Goal: Task Accomplishment & Management: Use online tool/utility

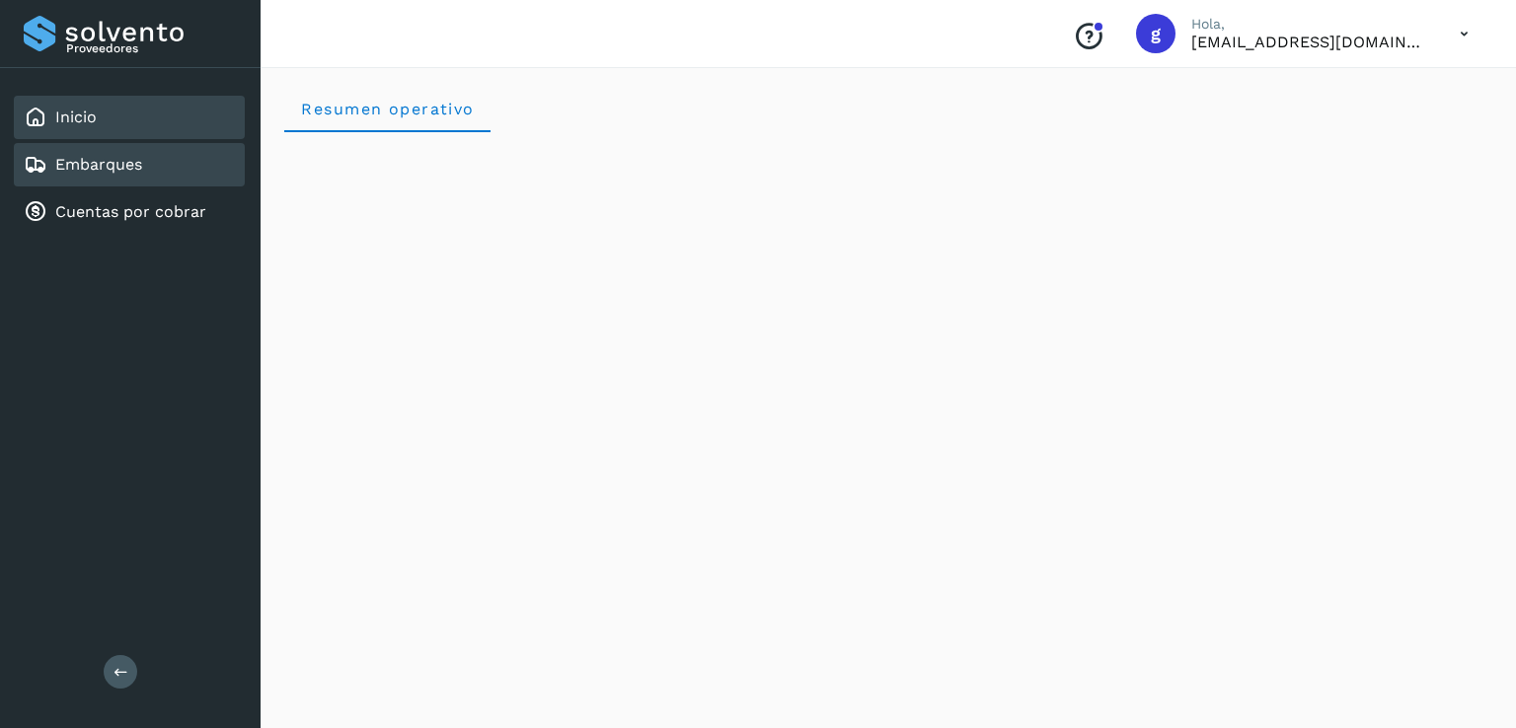
click at [99, 166] on link "Embarques" at bounding box center [98, 164] width 87 height 19
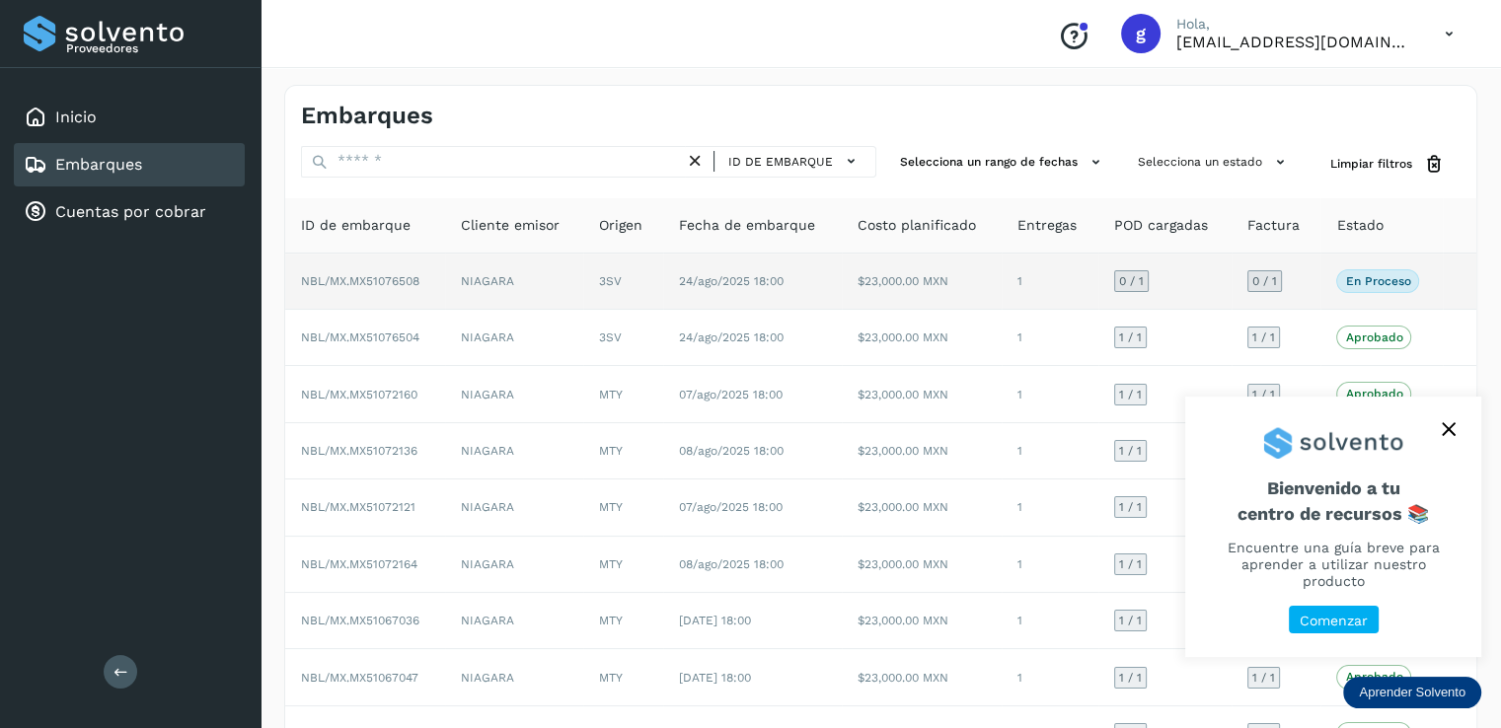
click at [363, 281] on span "NBL/MX.MX51076508" at bounding box center [360, 281] width 118 height 14
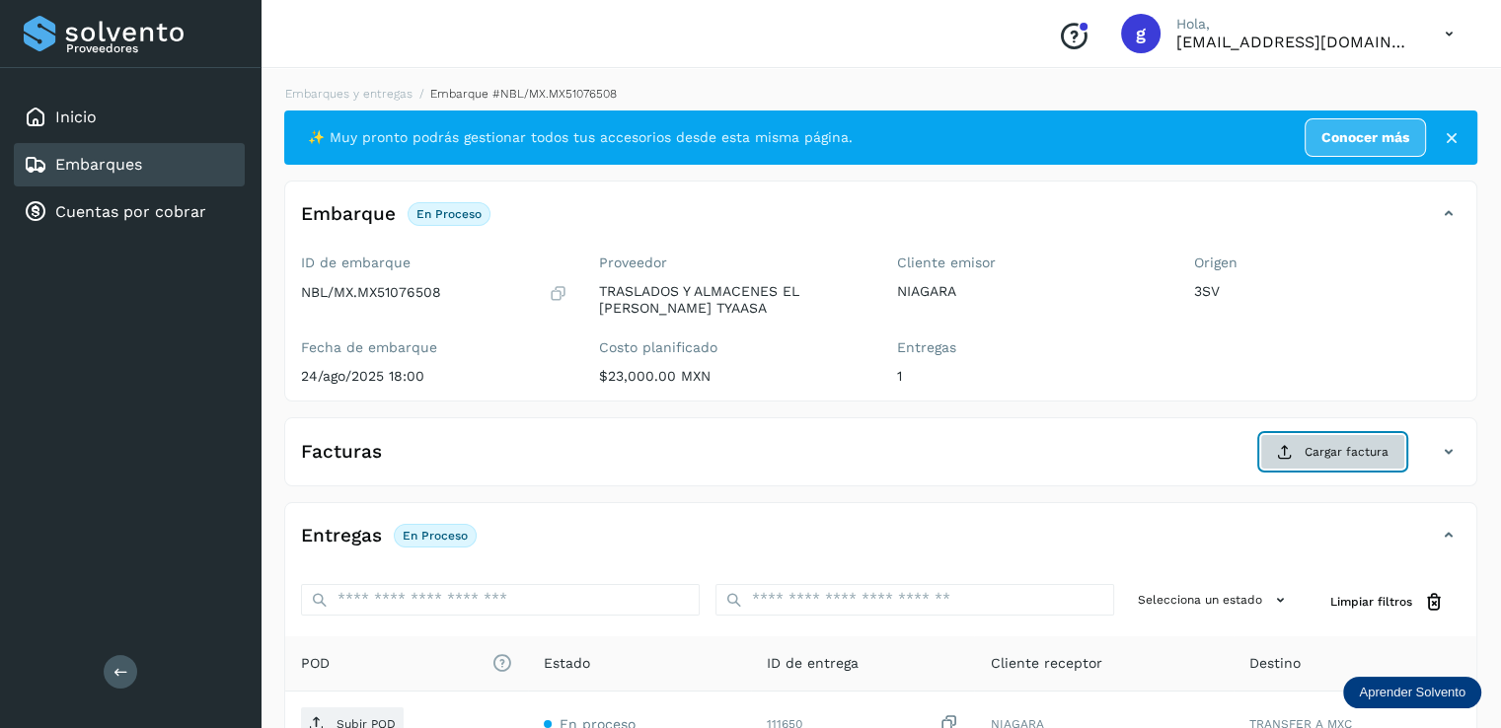
click at [1347, 443] on span "Cargar factura" at bounding box center [1347, 452] width 84 height 18
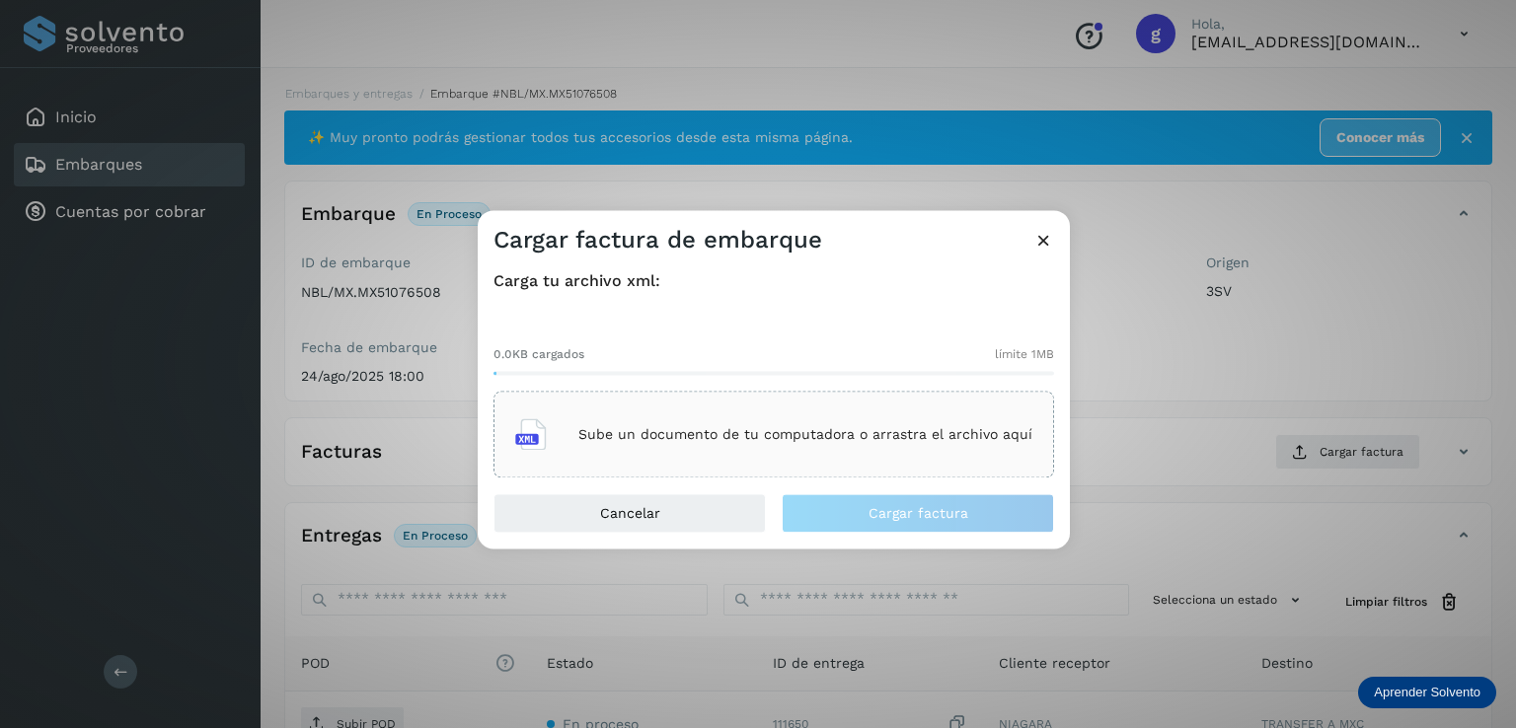
click at [754, 439] on p "Sube un documento de tu computadora o arrastra el archivo aquí" at bounding box center [805, 434] width 454 height 17
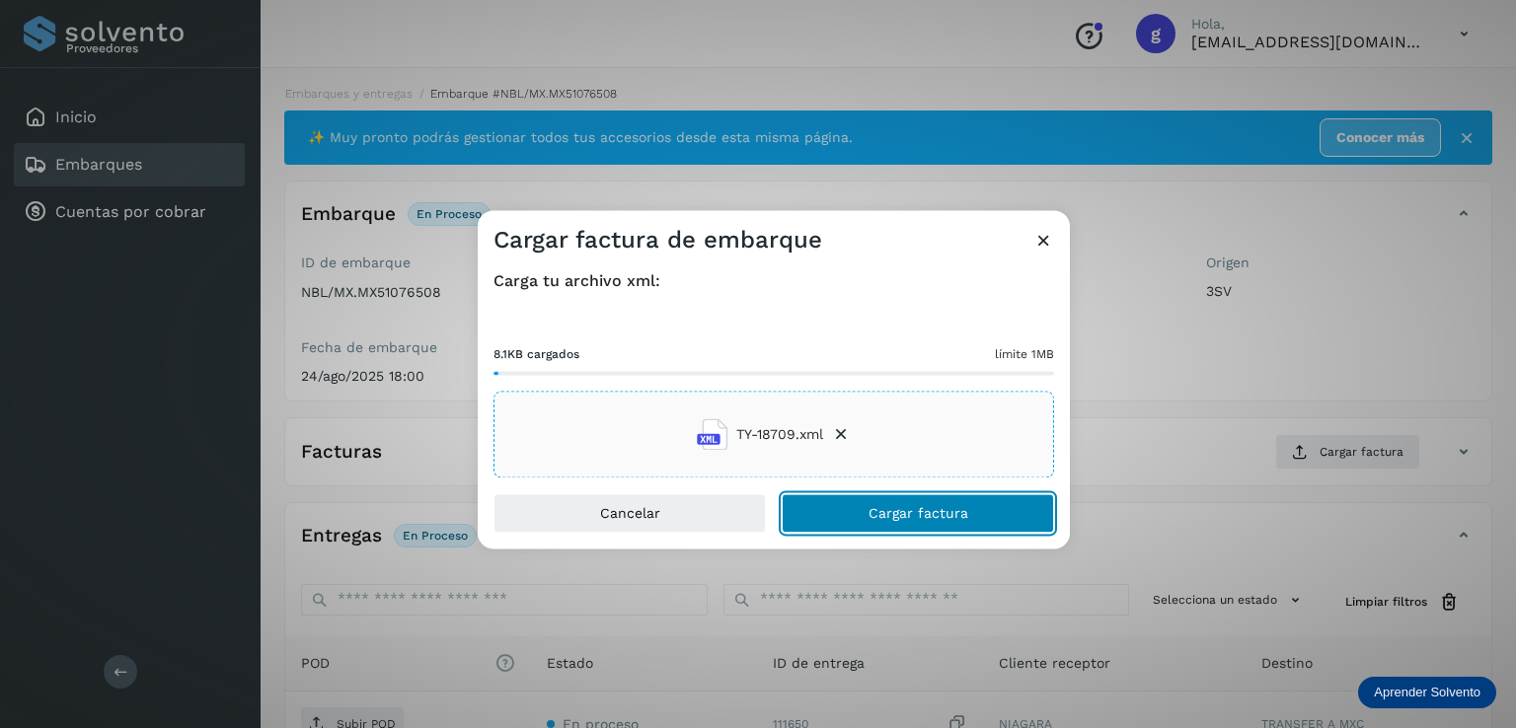
click at [972, 508] on button "Cargar factura" at bounding box center [918, 513] width 272 height 39
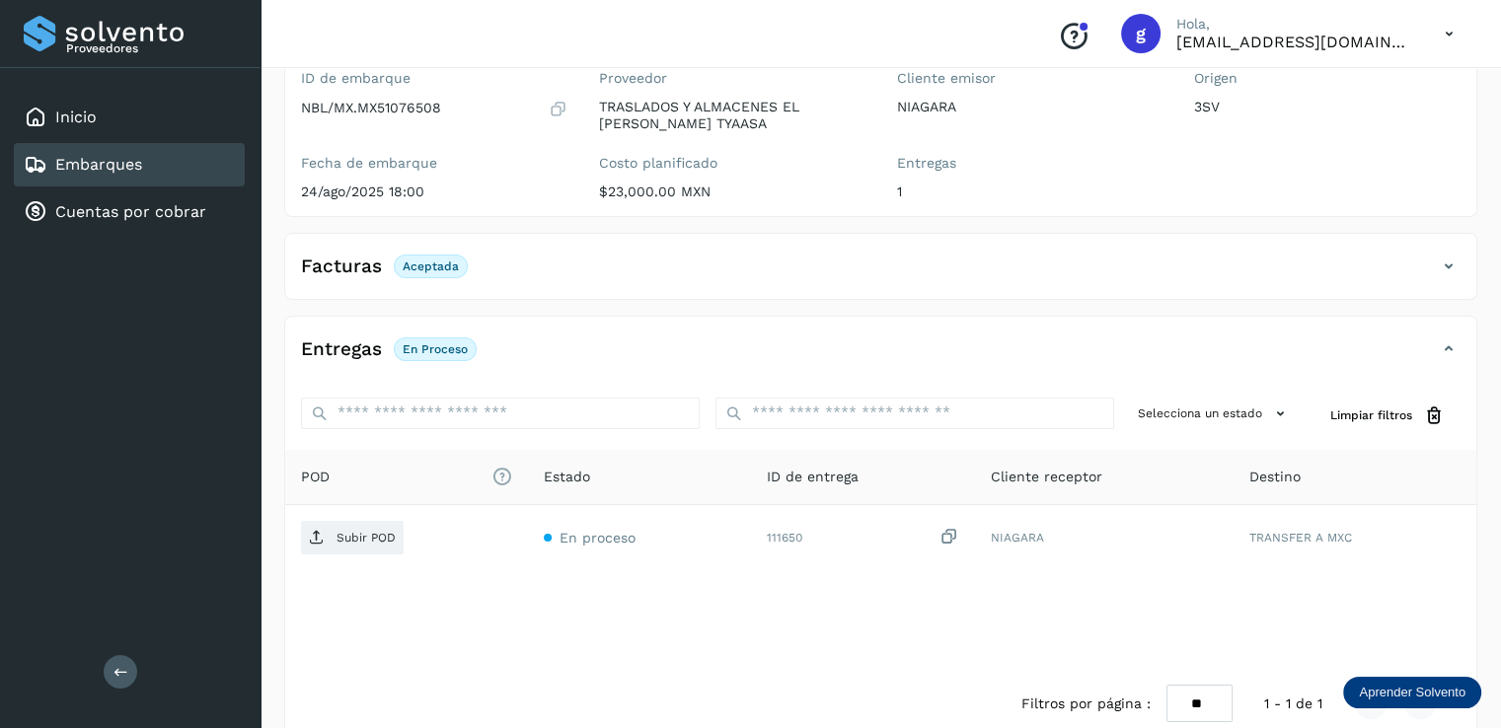
scroll to position [218, 0]
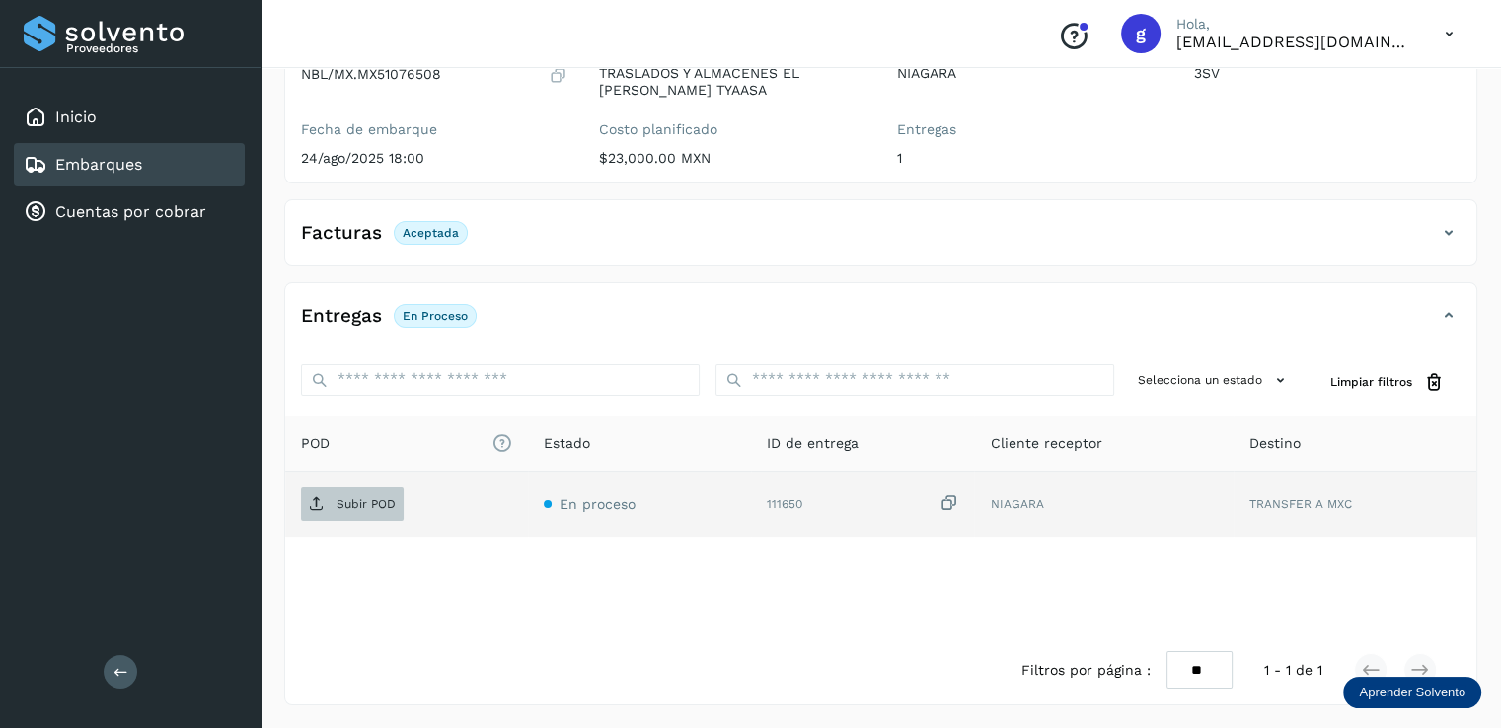
click at [346, 497] on p "Subir POD" at bounding box center [366, 504] width 59 height 14
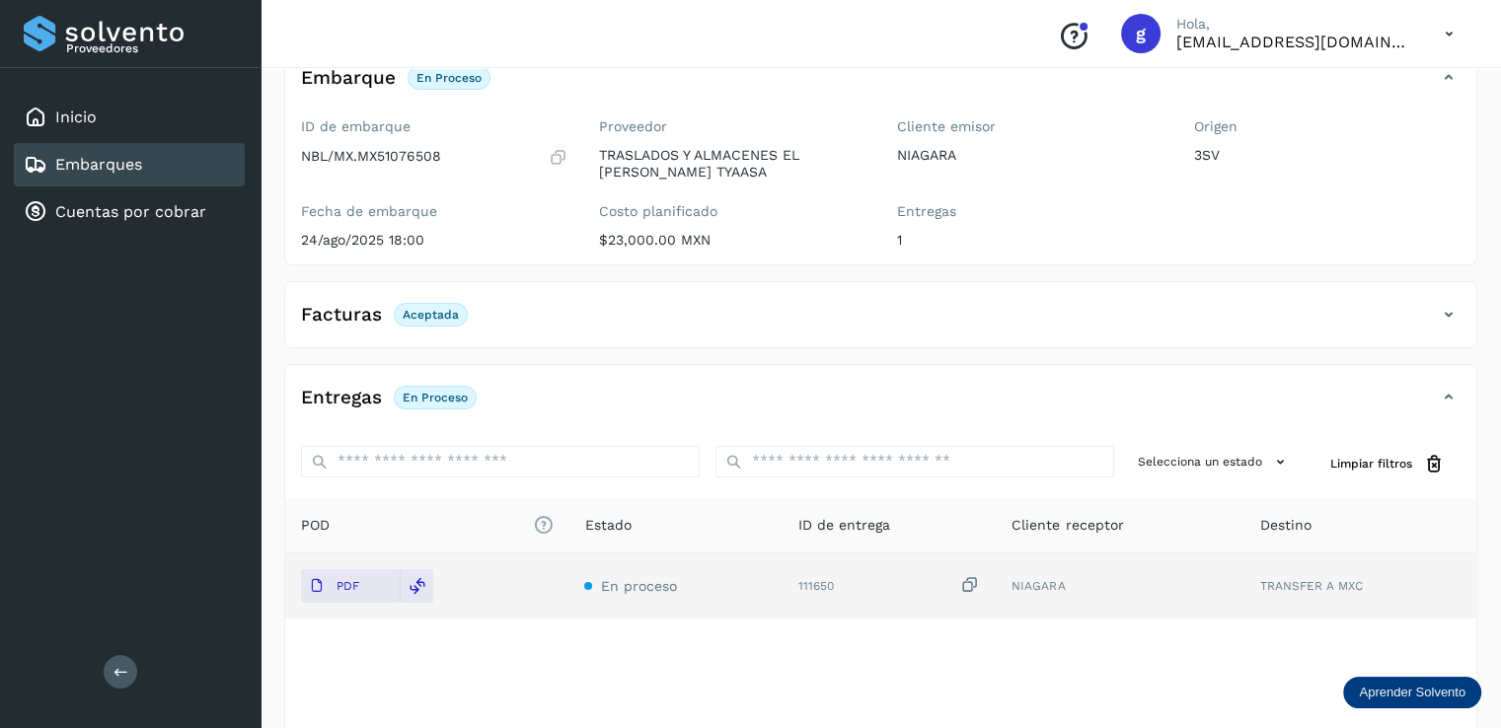
scroll to position [134, 0]
